Goal: Task Accomplishment & Management: Manage account settings

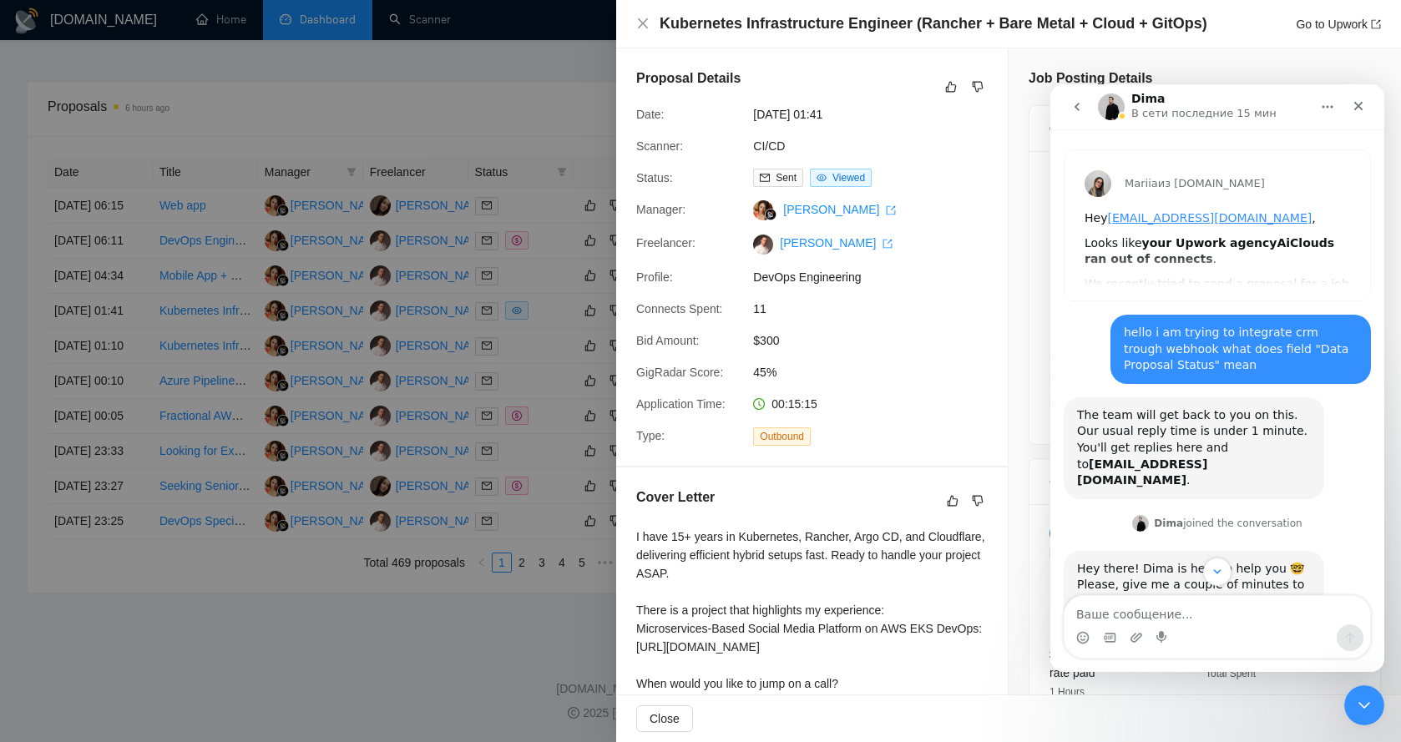
scroll to position [162, 0]
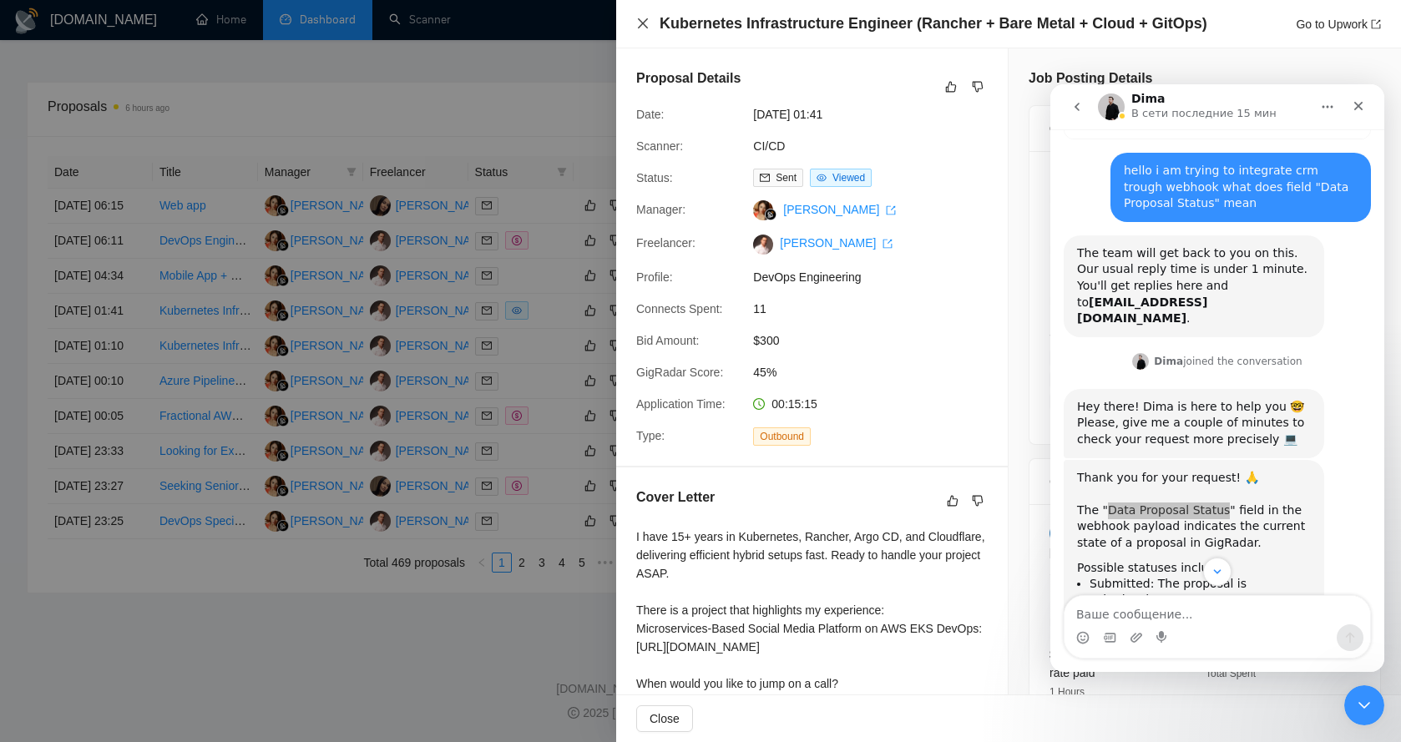
click at [640, 21] on icon "close" at bounding box center [642, 23] width 13 height 13
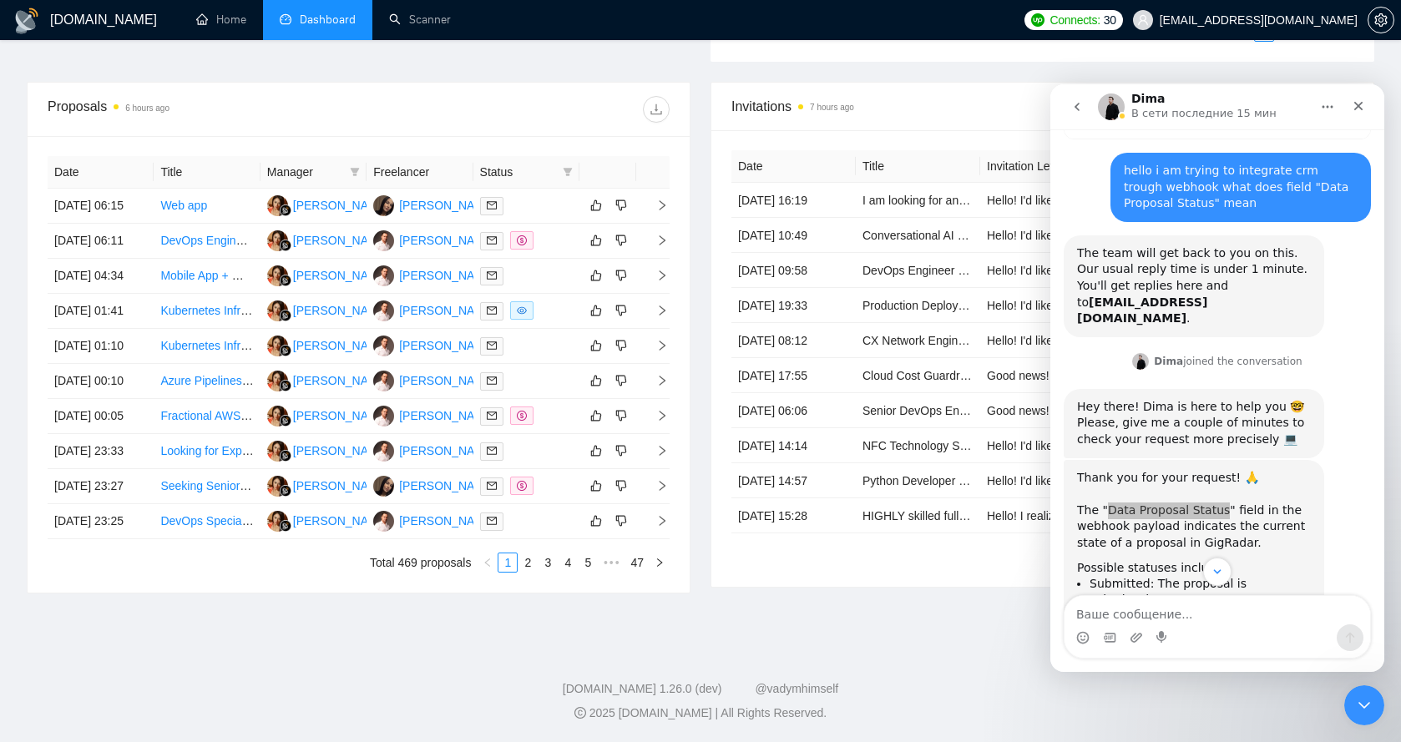
scroll to position [496, 0]
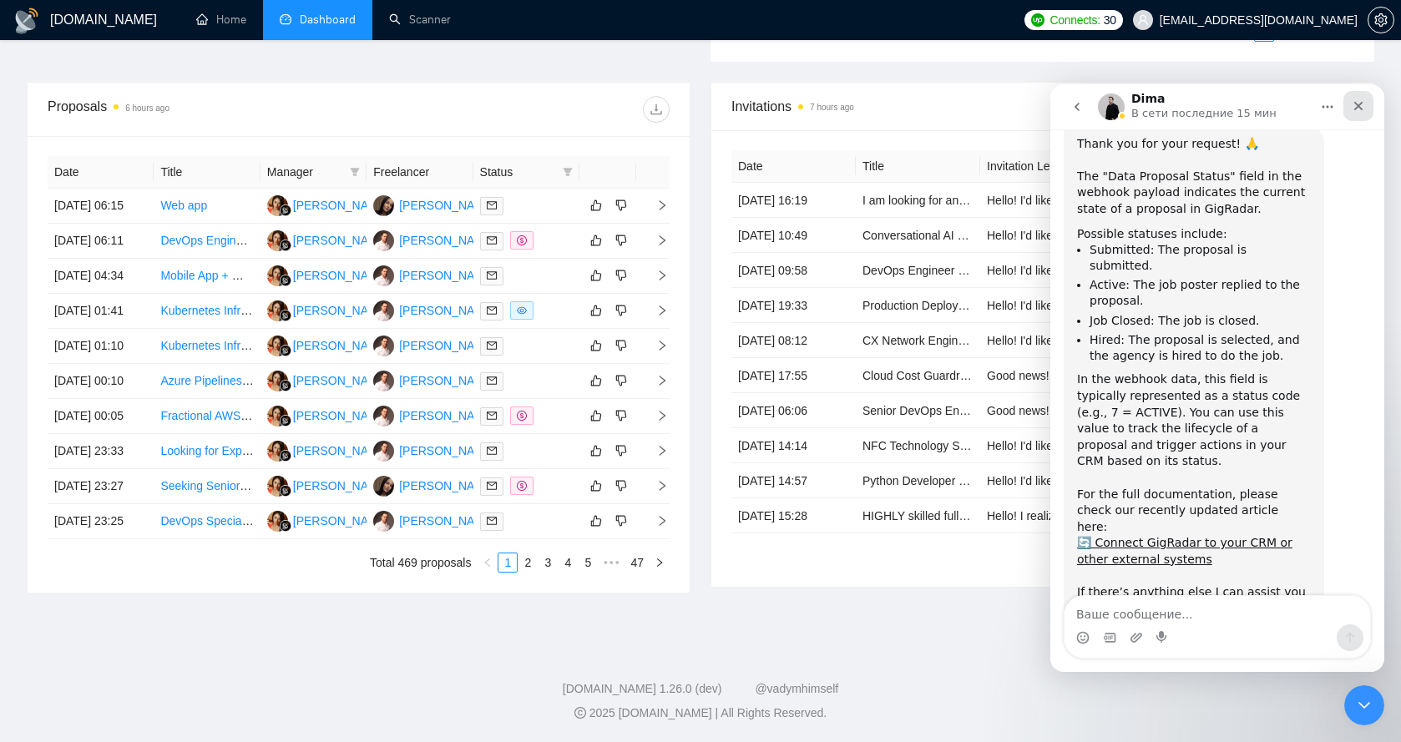
click at [1356, 107] on icon "Закрыть" at bounding box center [1358, 106] width 9 height 9
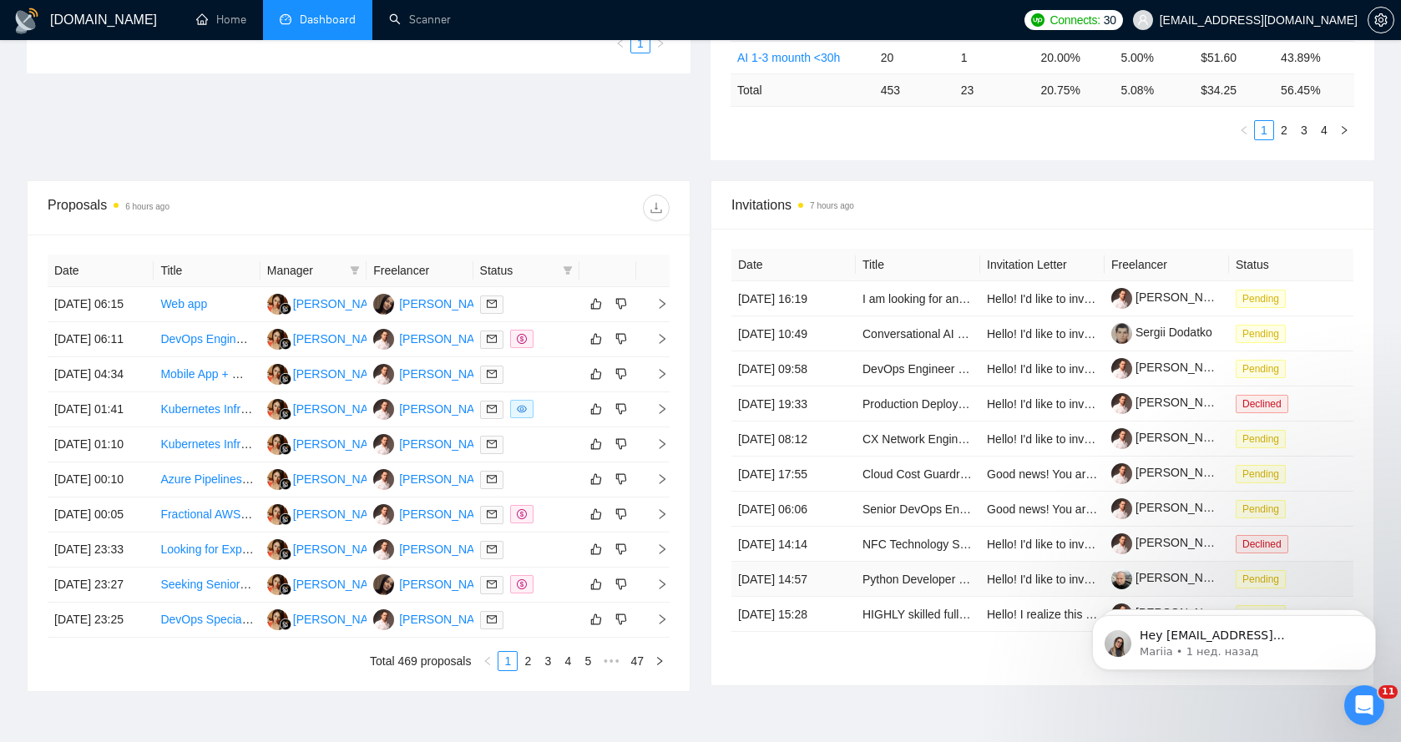
scroll to position [0, 0]
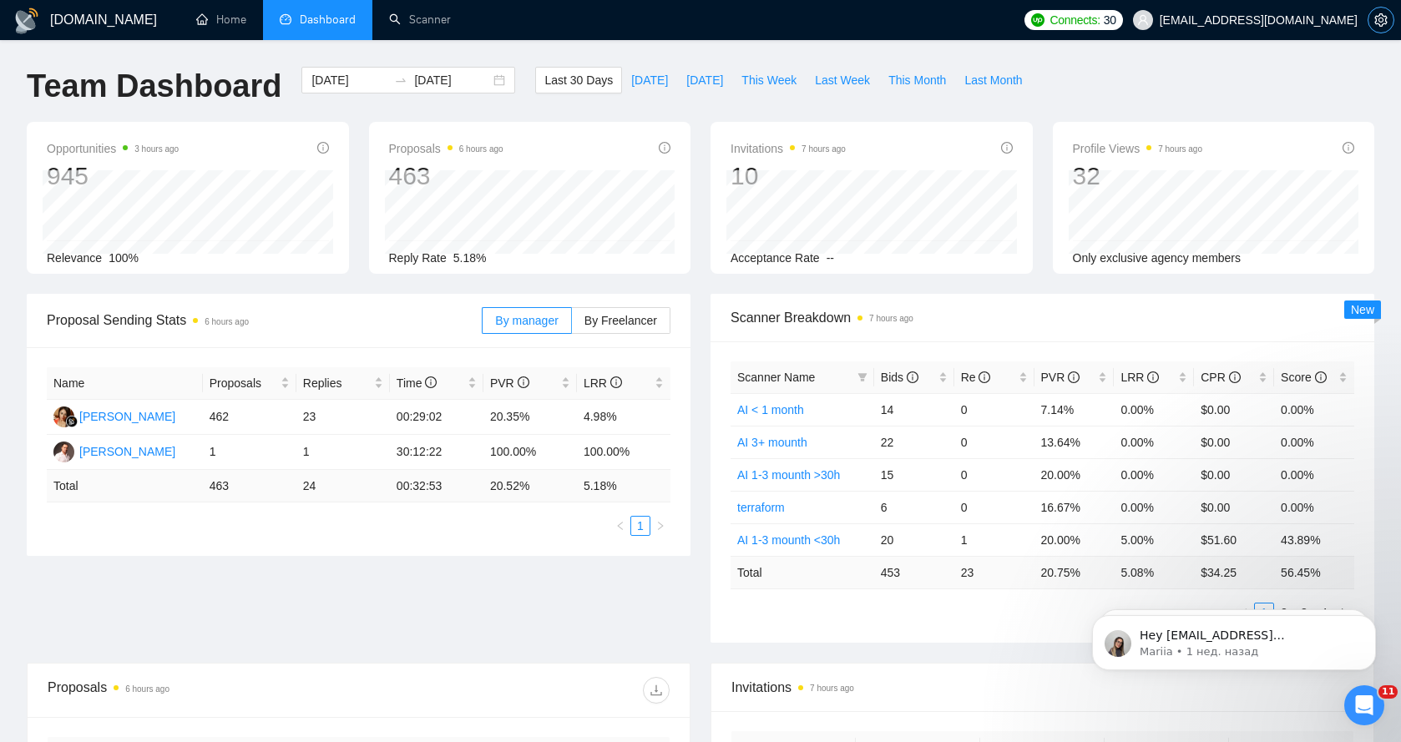
click at [1379, 21] on icon "setting" at bounding box center [1380, 19] width 13 height 13
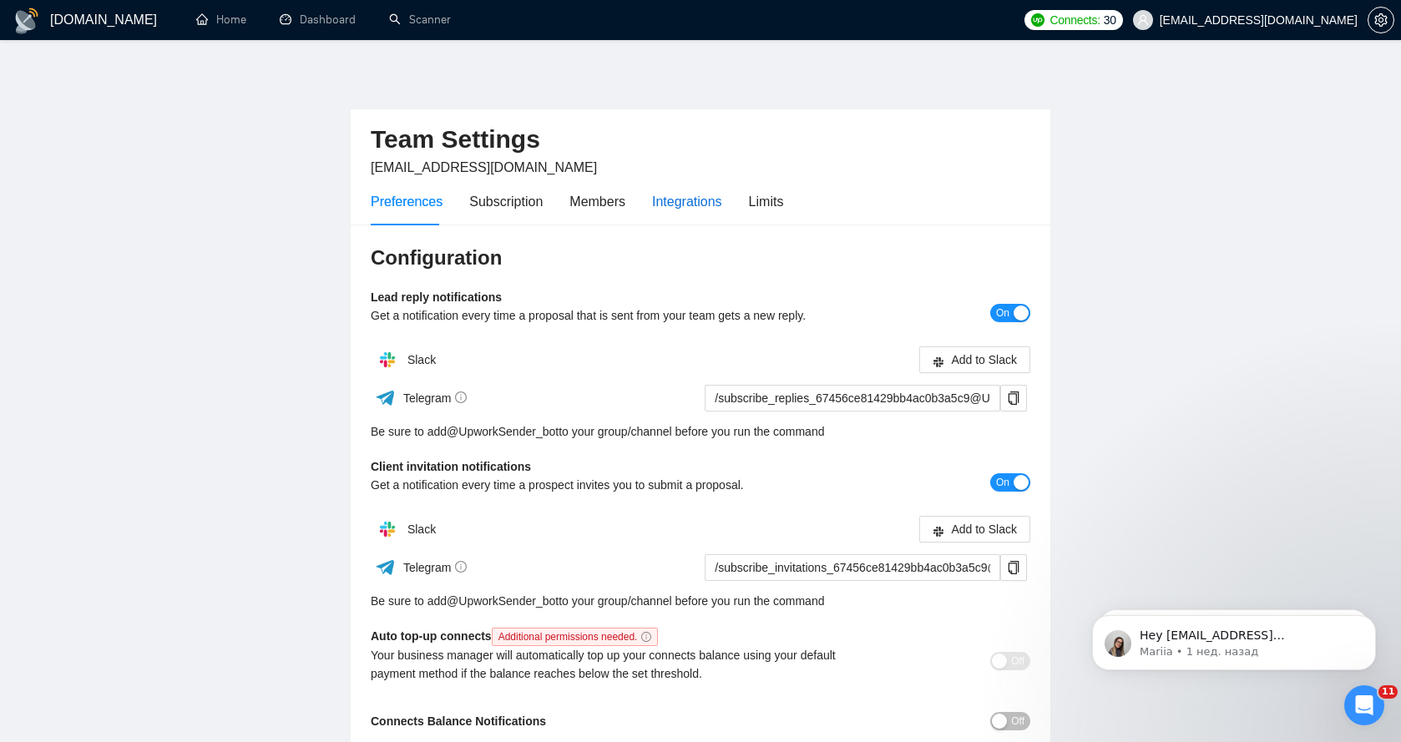
click at [661, 198] on div "Integrations" at bounding box center [687, 201] width 70 height 21
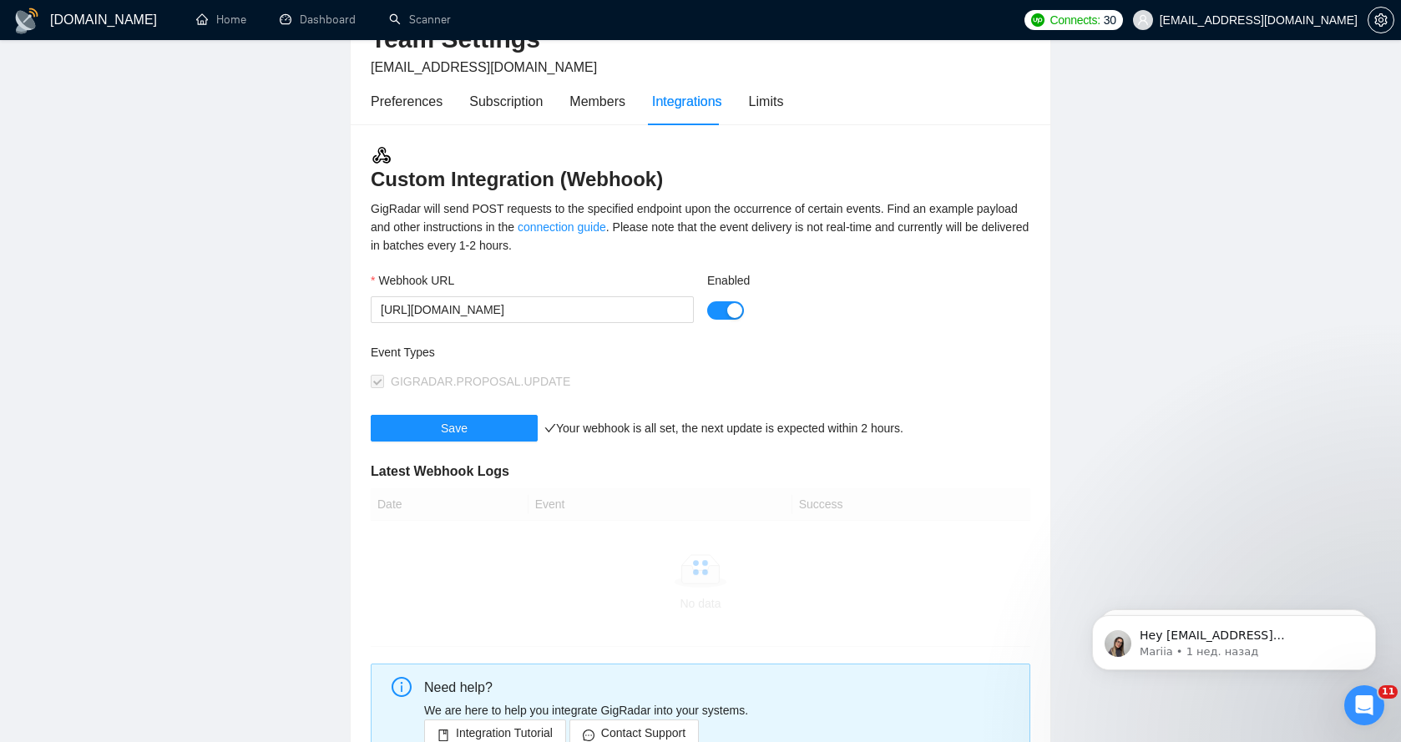
scroll to position [32, 0]
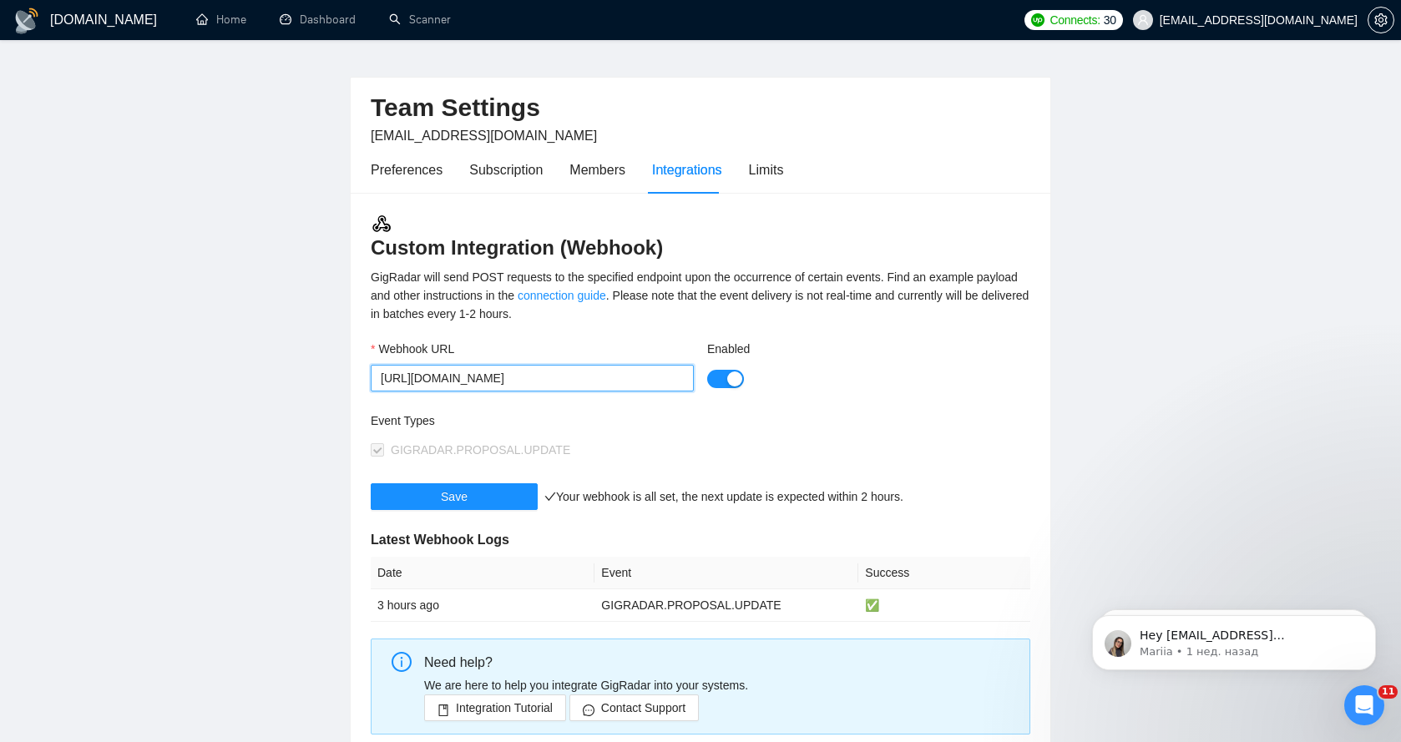
click at [542, 382] on input "[URL][DOMAIN_NAME]" at bounding box center [532, 378] width 323 height 27
click at [474, 493] on button "Save" at bounding box center [454, 496] width 167 height 27
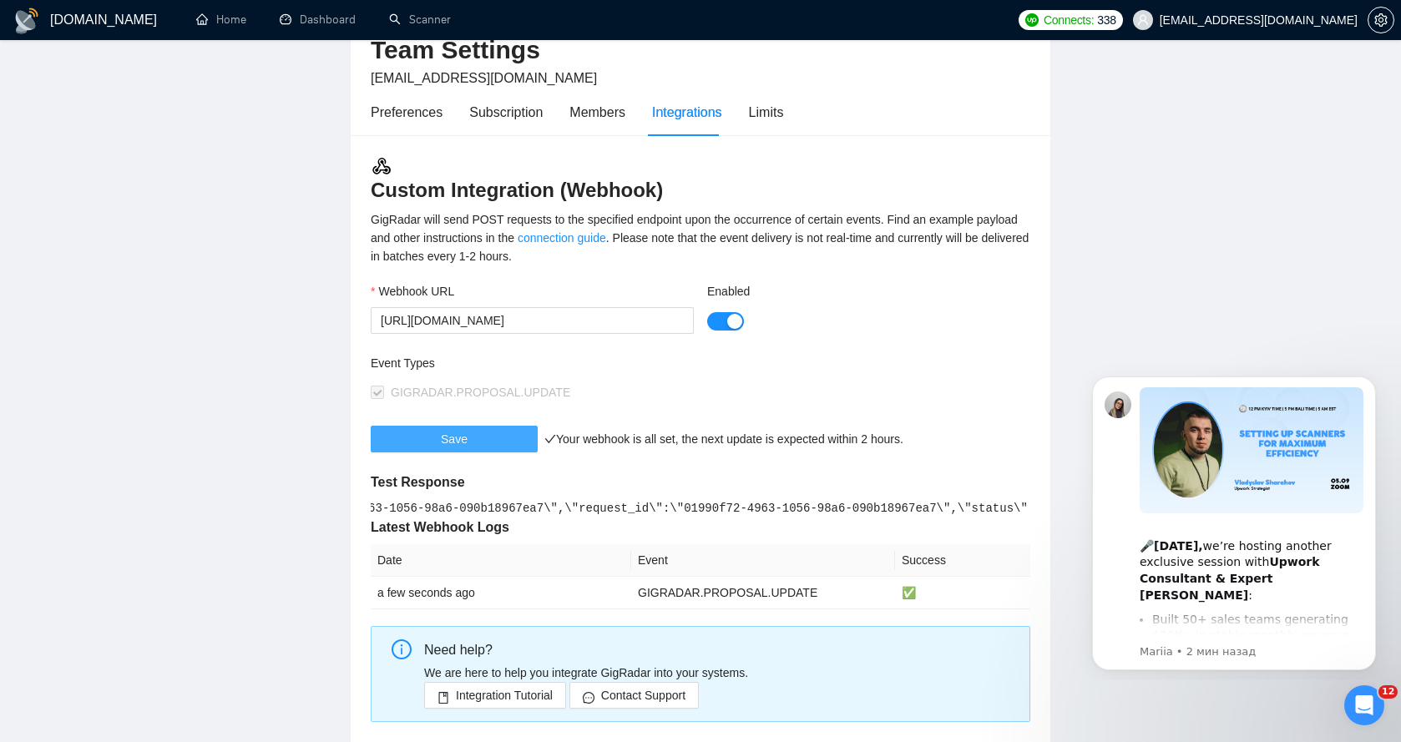
scroll to position [0, 0]
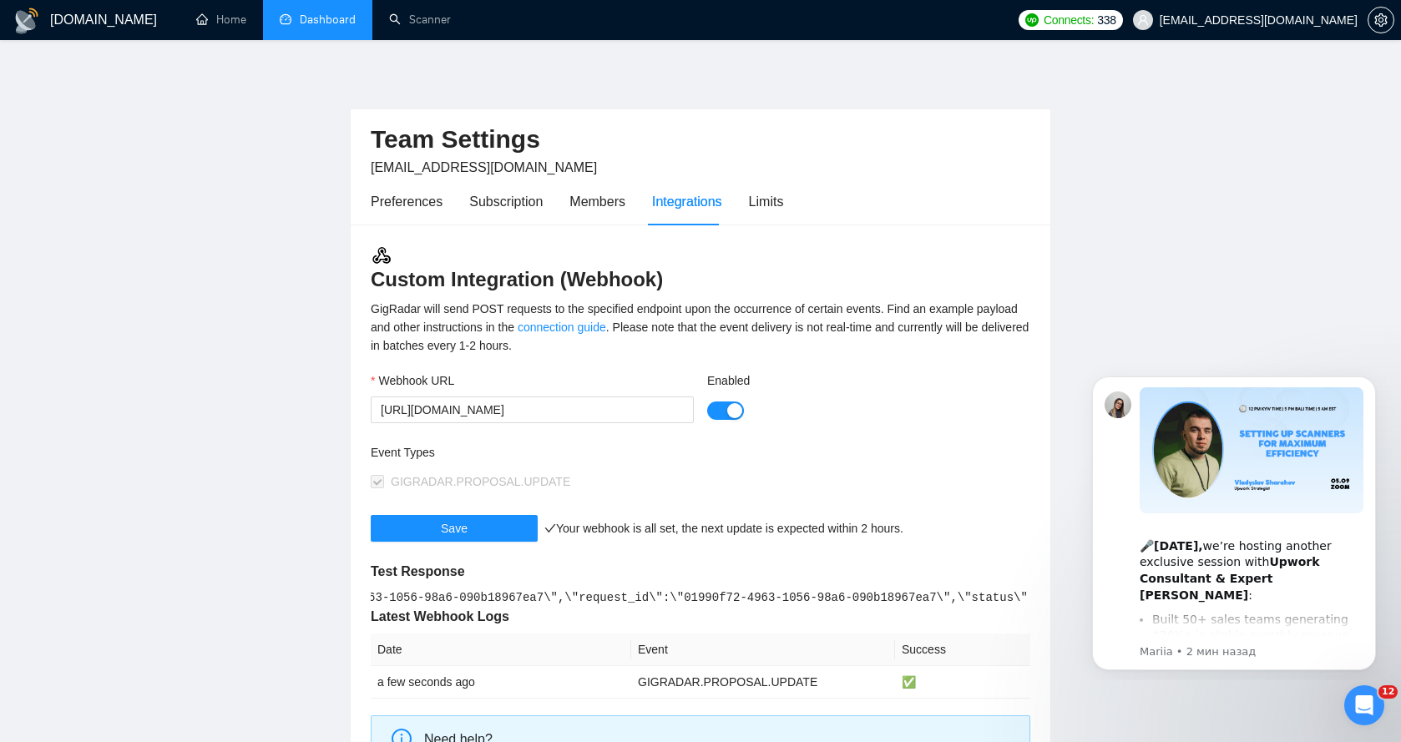
click at [293, 23] on link "Dashboard" at bounding box center [318, 20] width 76 height 14
